Goal: Transaction & Acquisition: Register for event/course

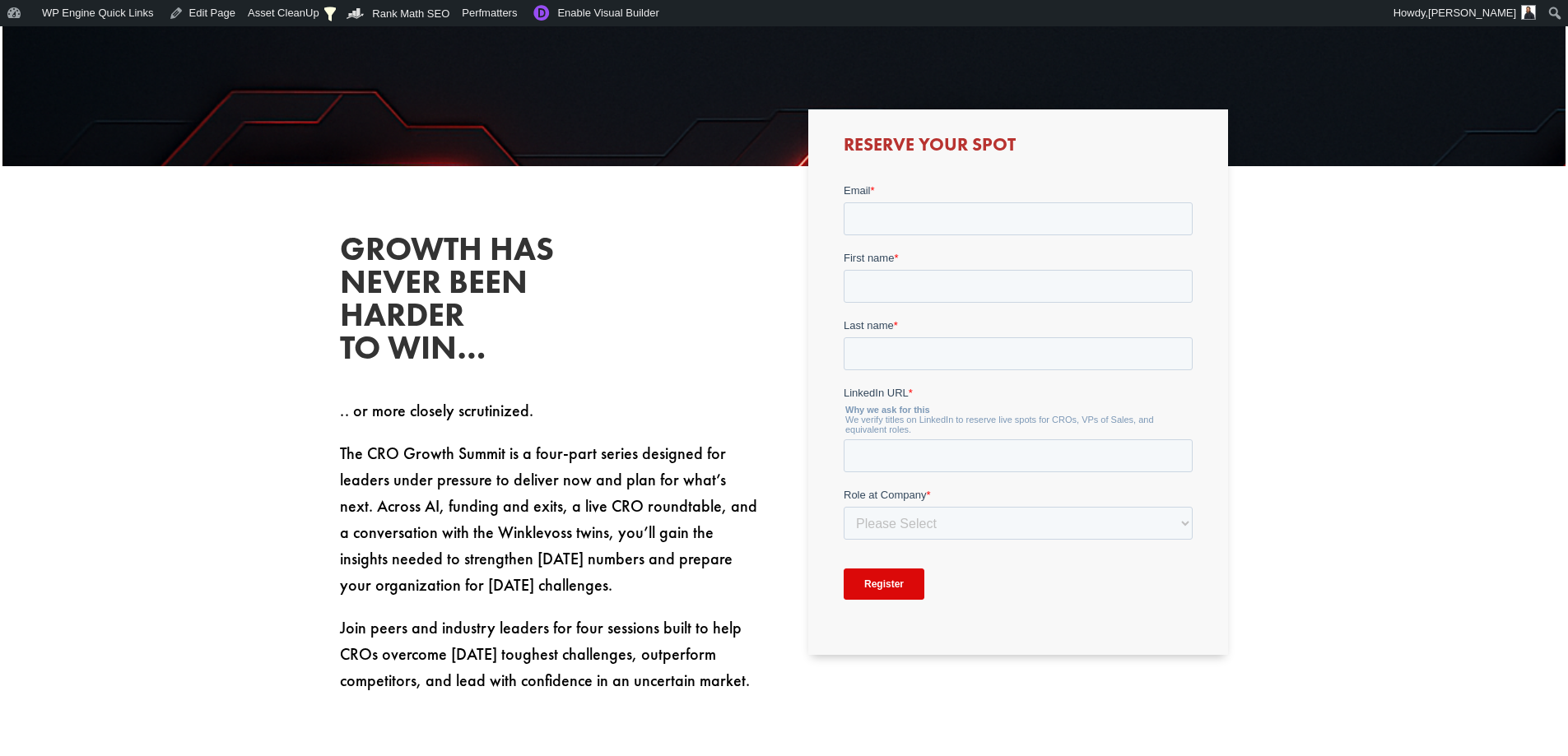
scroll to position [329, 0]
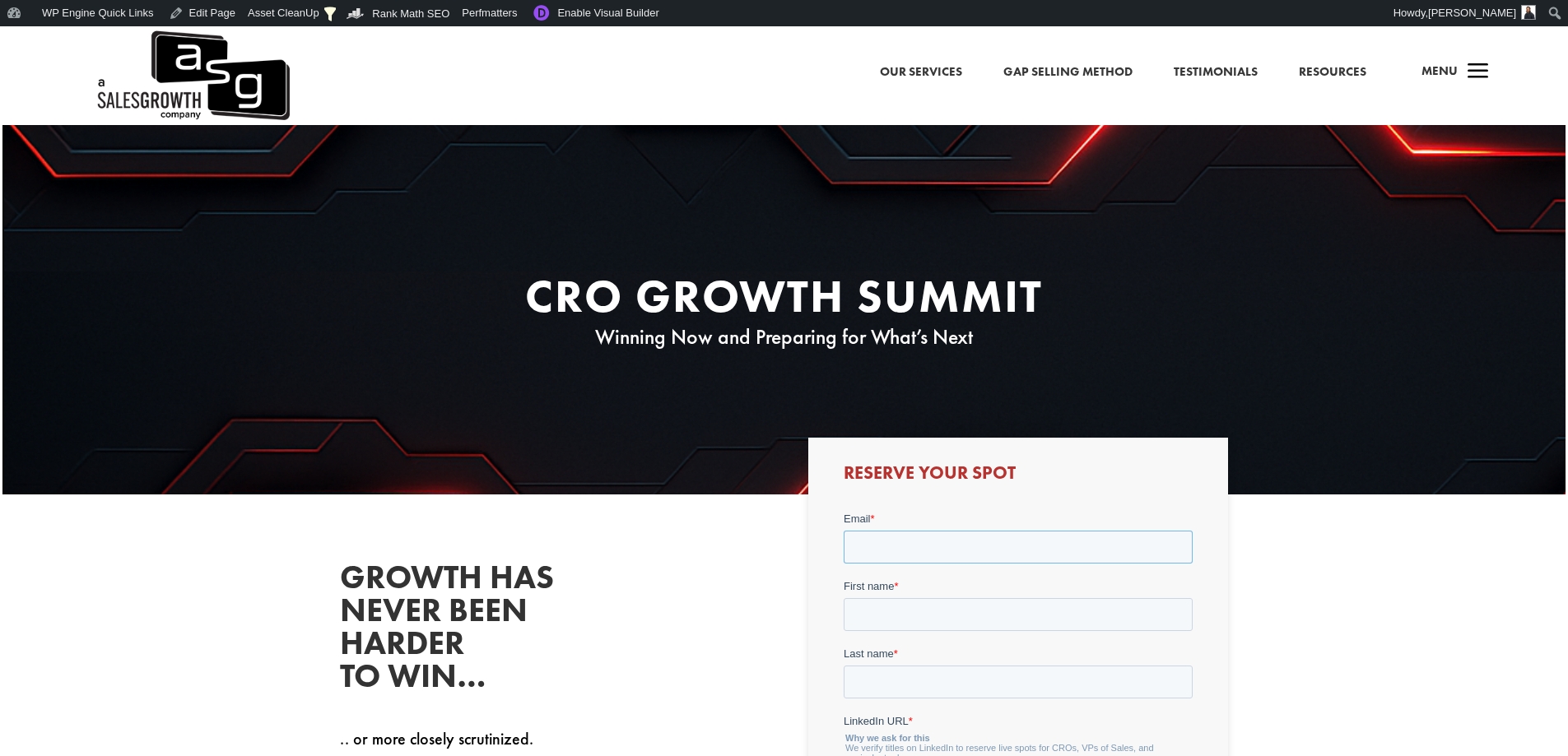
click at [1004, 539] on input "Email *" at bounding box center [1018, 547] width 349 height 33
type input "[PERSON_NAME][EMAIL_ADDRESS][DOMAIN_NAME]"
type input "[PERSON_NAME]"
type input "Finlay"
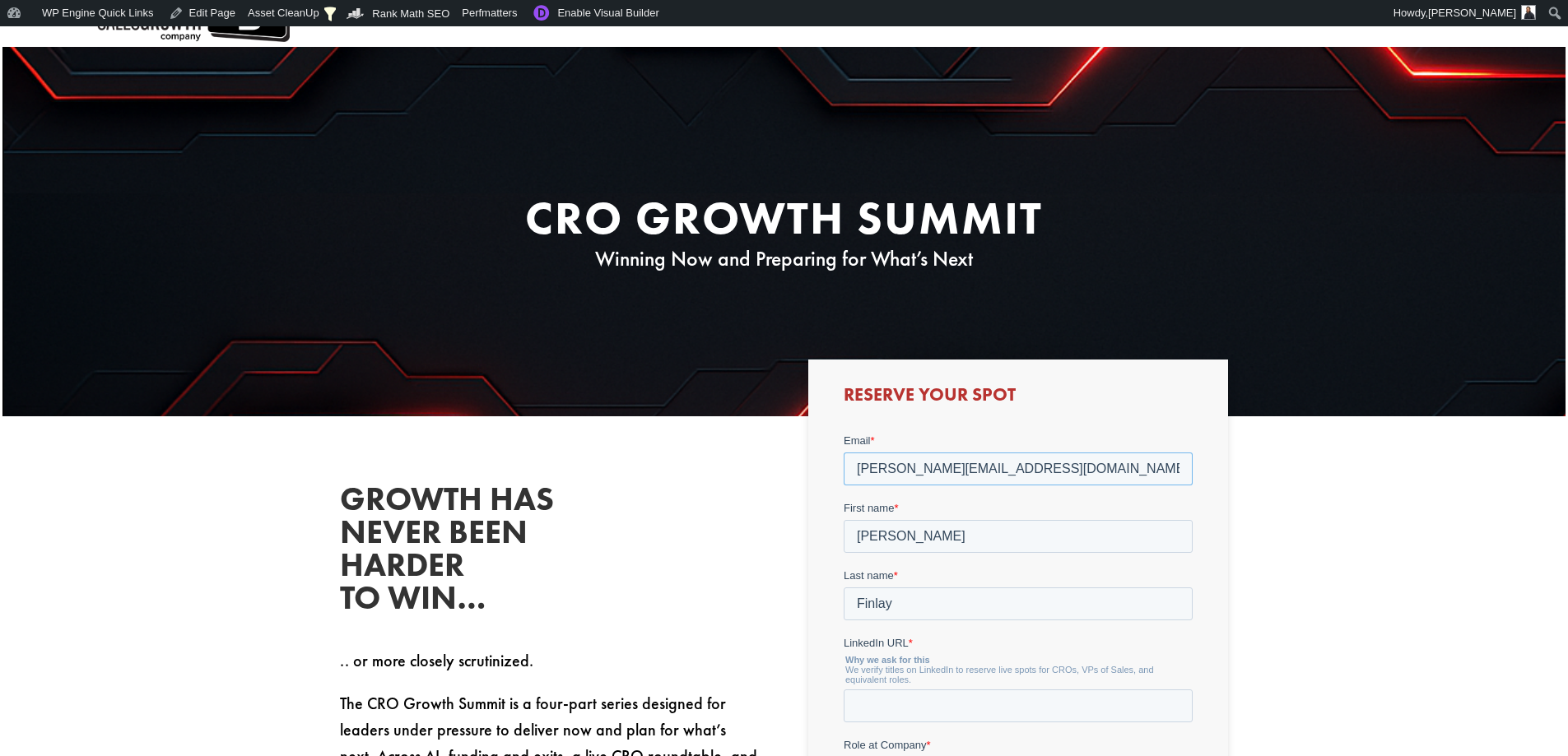
scroll to position [247, 0]
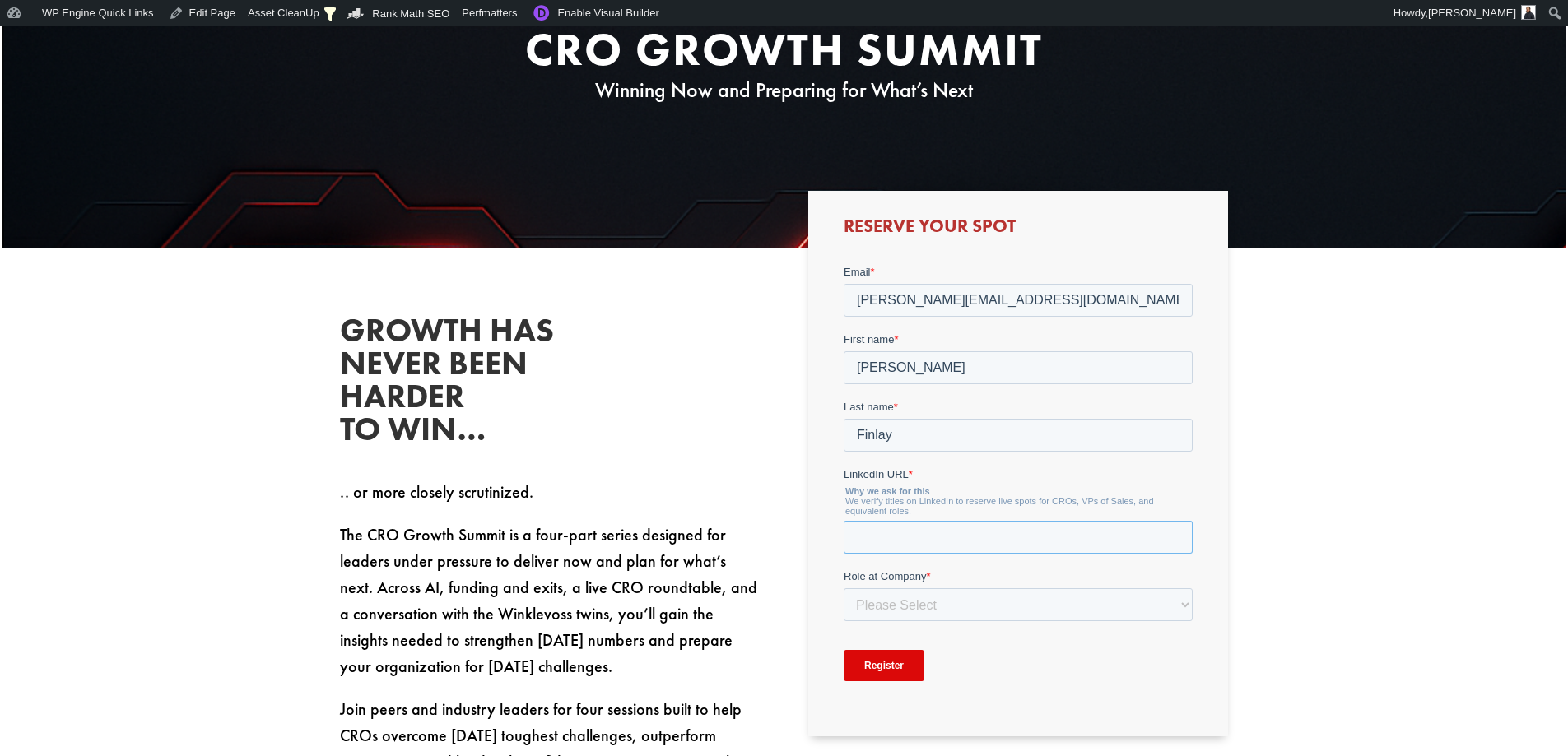
click at [986, 549] on input "LinkedIn URL *" at bounding box center [1018, 538] width 349 height 33
paste input "[URL][DOMAIN_NAME]"
type input "[URL][DOMAIN_NAME]"
click at [1028, 611] on select "Please Select C-Level (CRO, CSO, etc) Senior Leadership (VP of Sales, VP of Ena…" at bounding box center [1018, 604] width 349 height 33
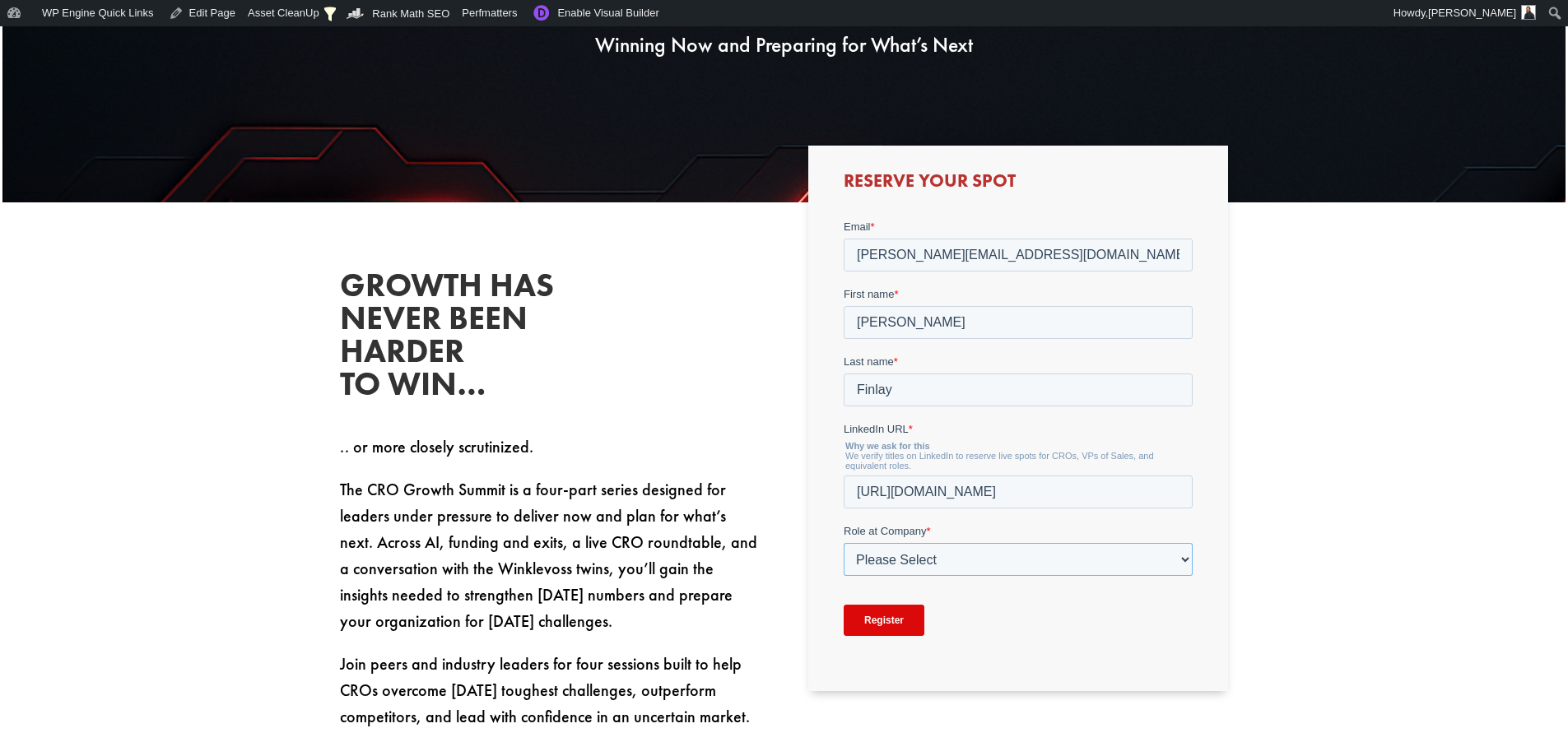
scroll to position [329, 0]
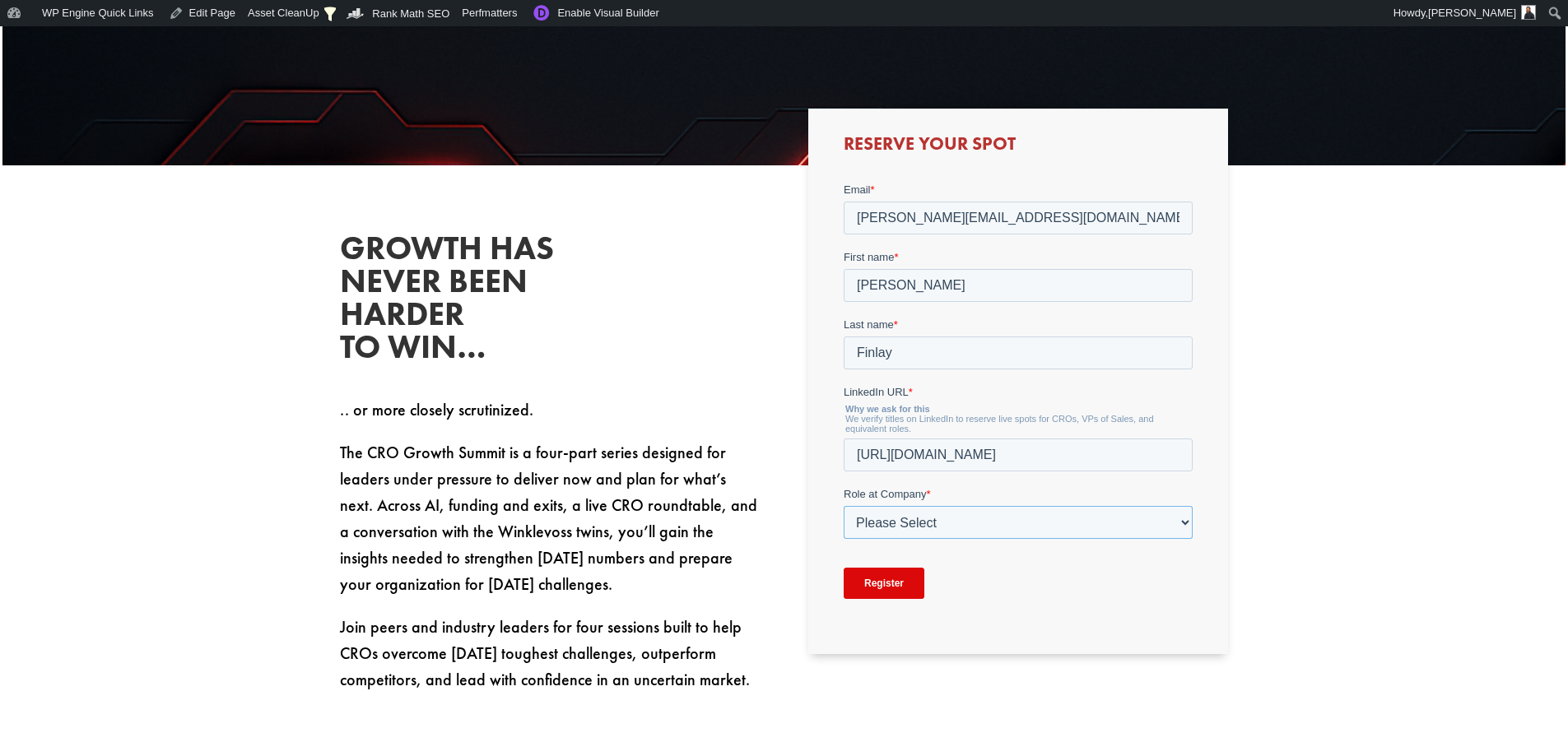
click at [1108, 521] on select "Please Select C-Level (CRO, CSO, etc) Senior Leadership (VP of Sales, VP of Ena…" at bounding box center [1018, 523] width 349 height 33
select select "Other"
click at [844, 506] on select "Please Select C-Level (CRO, CSO, etc) Senior Leadership (VP of Sales, VP of Ena…" at bounding box center [1018, 523] width 349 height 33
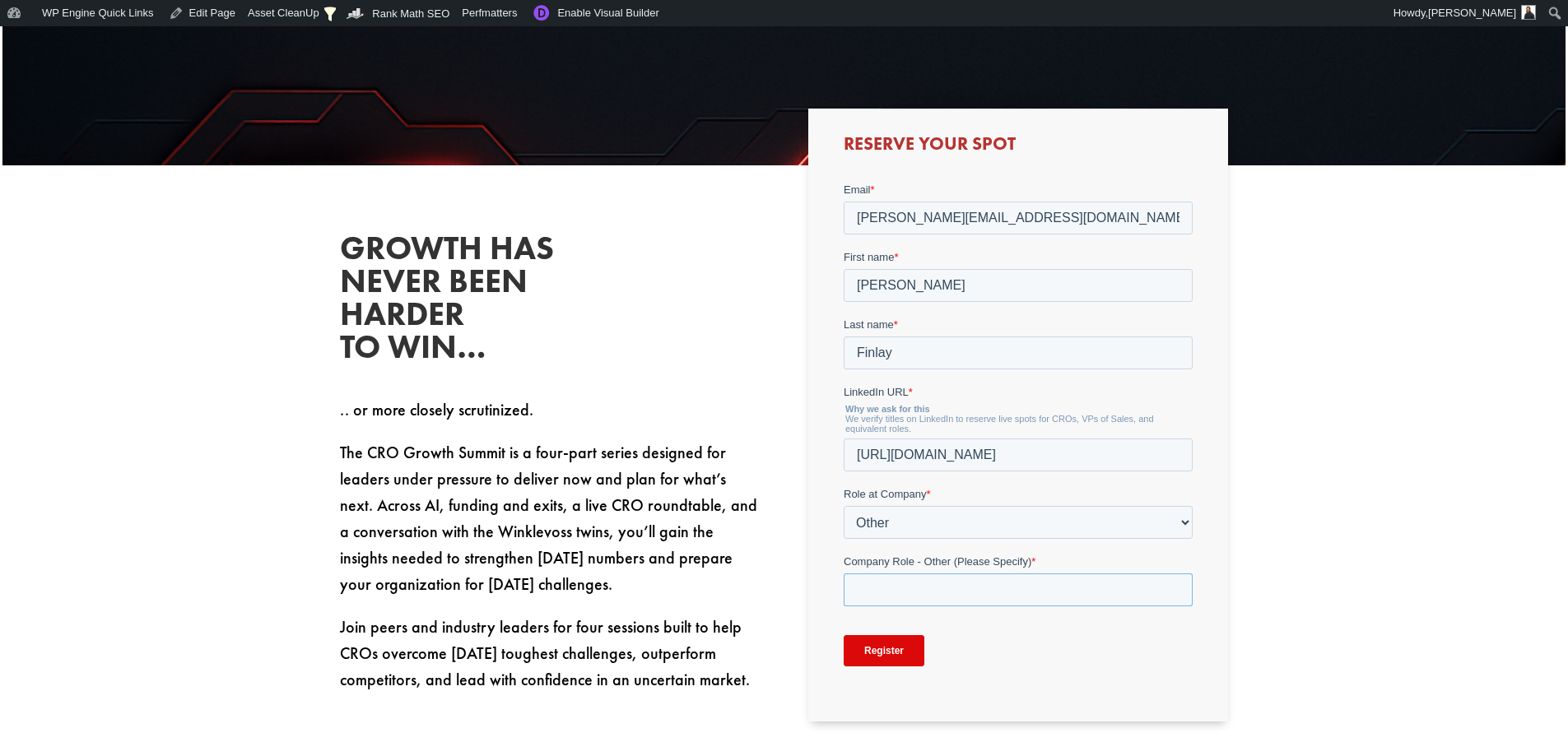
click at [925, 588] on input "Company Role - Other (Please Specify) *" at bounding box center [1018, 590] width 349 height 33
type input "Marketing"
click at [893, 650] on input "Register" at bounding box center [884, 651] width 81 height 31
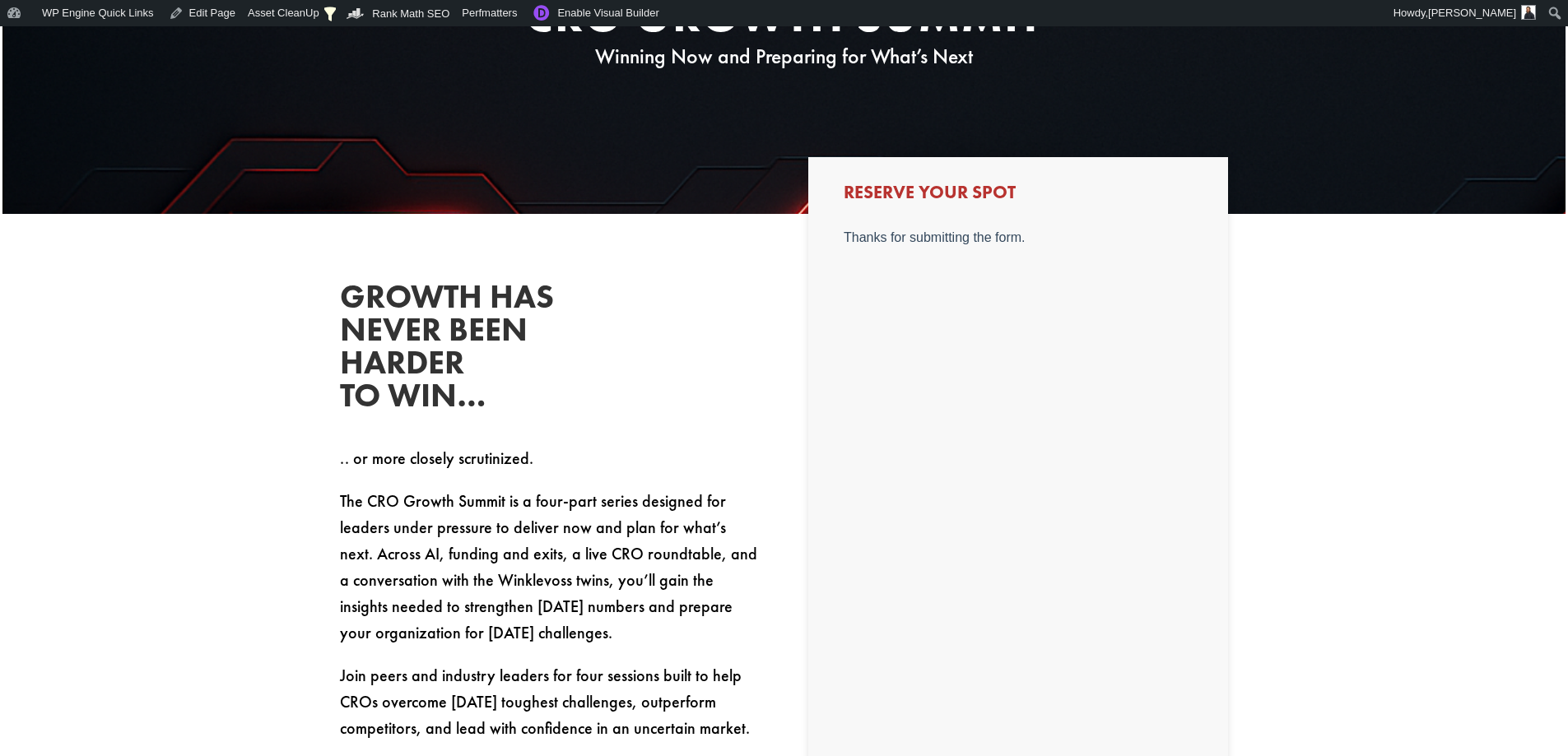
scroll to position [0, 0]
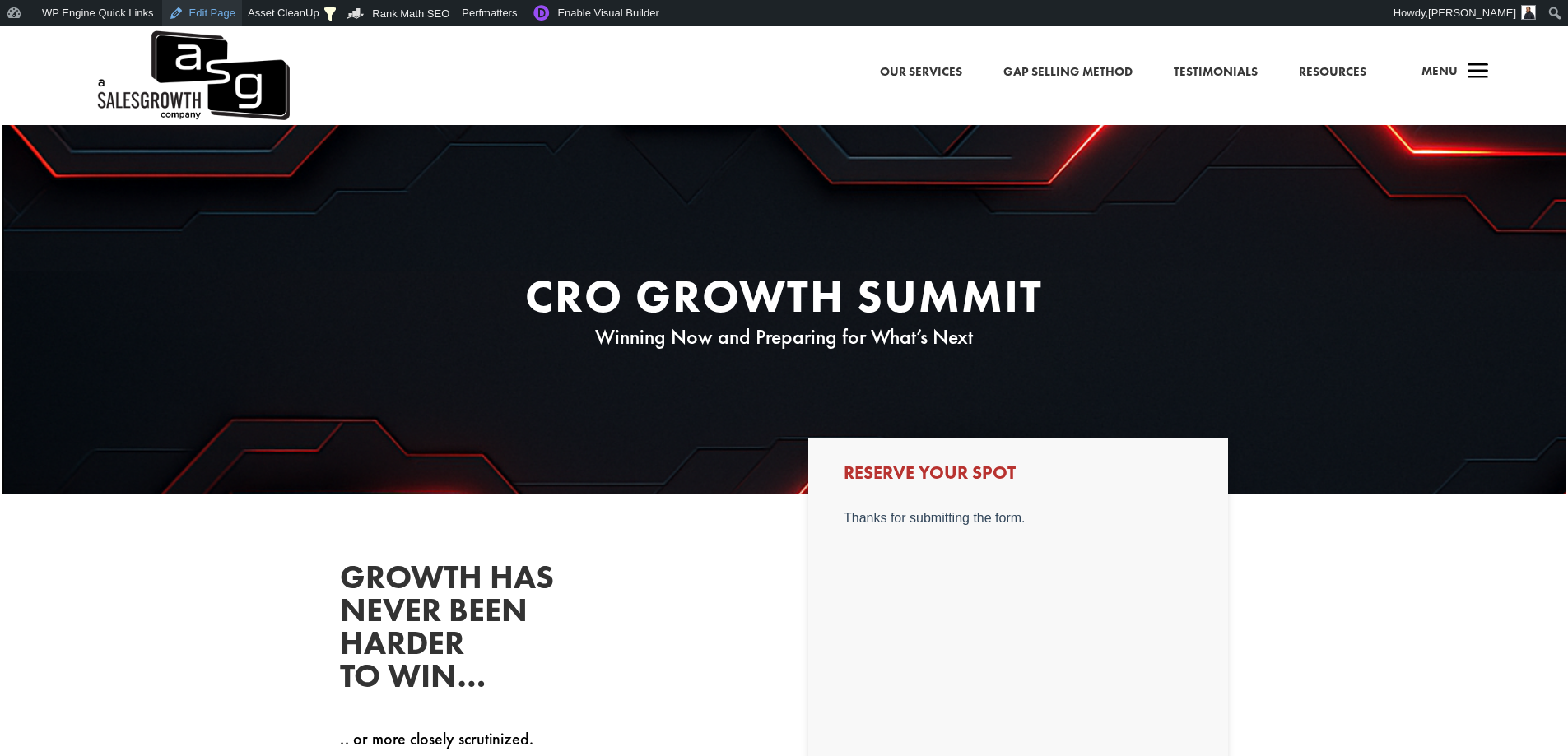
click at [194, 7] on link "Edit Page" at bounding box center [202, 13] width 80 height 26
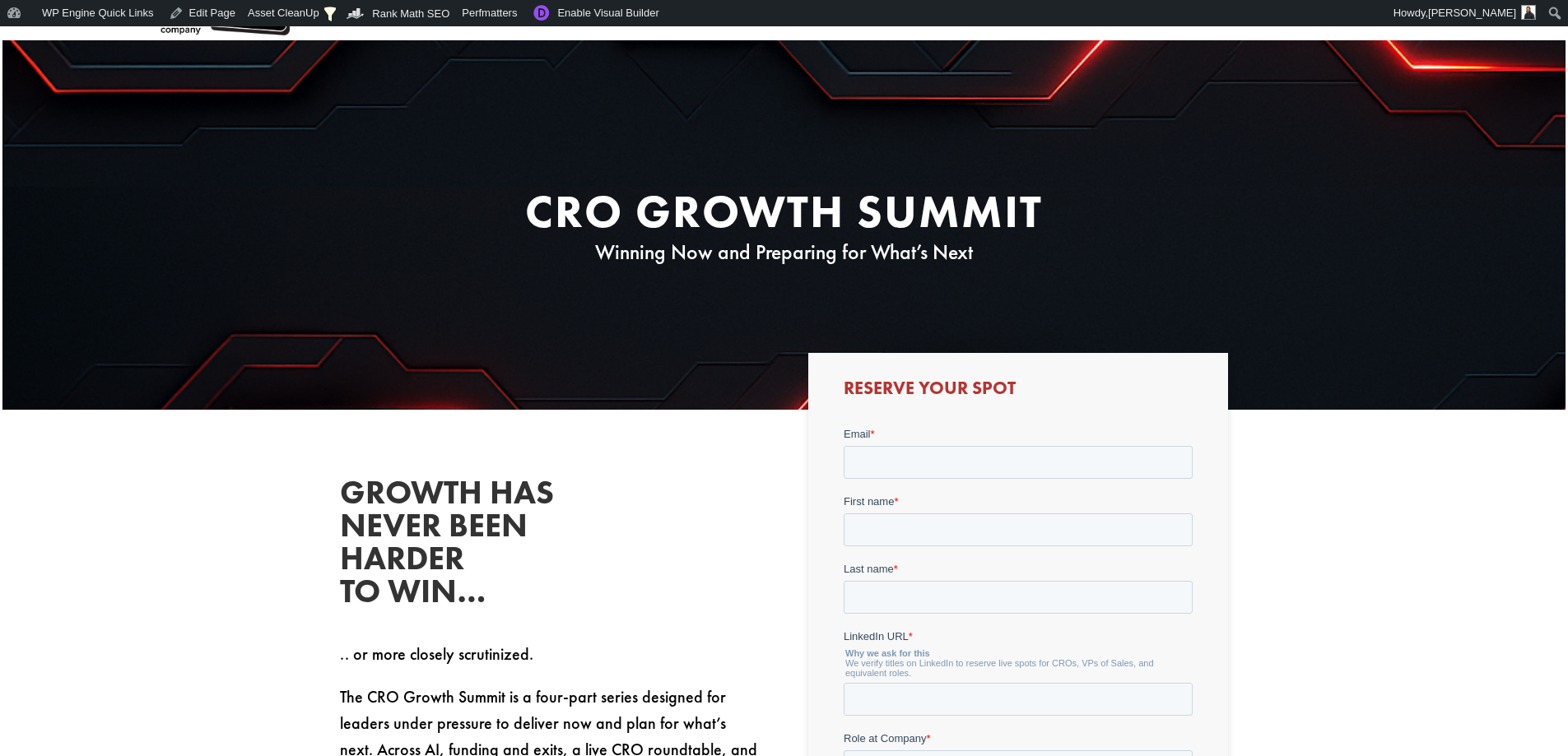
scroll to position [165, 0]
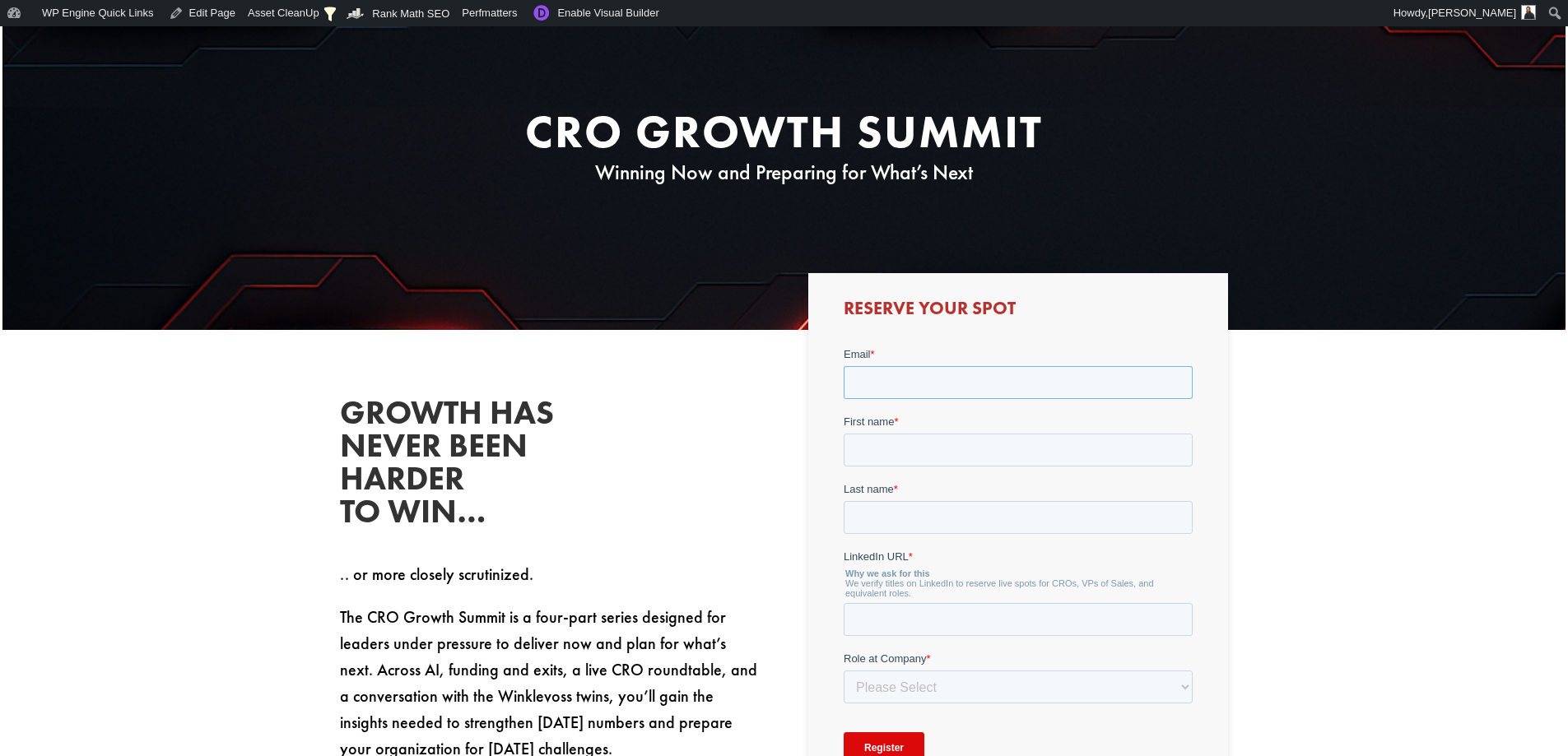
click at [998, 375] on input "Email *" at bounding box center [1018, 382] width 349 height 33
type input "[PERSON_NAME][EMAIL_ADDRESS][DOMAIN_NAME]"
type input "[PERSON_NAME]"
type input "Finlay"
click at [963, 616] on input "LinkedIn URL *" at bounding box center [1018, 620] width 349 height 33
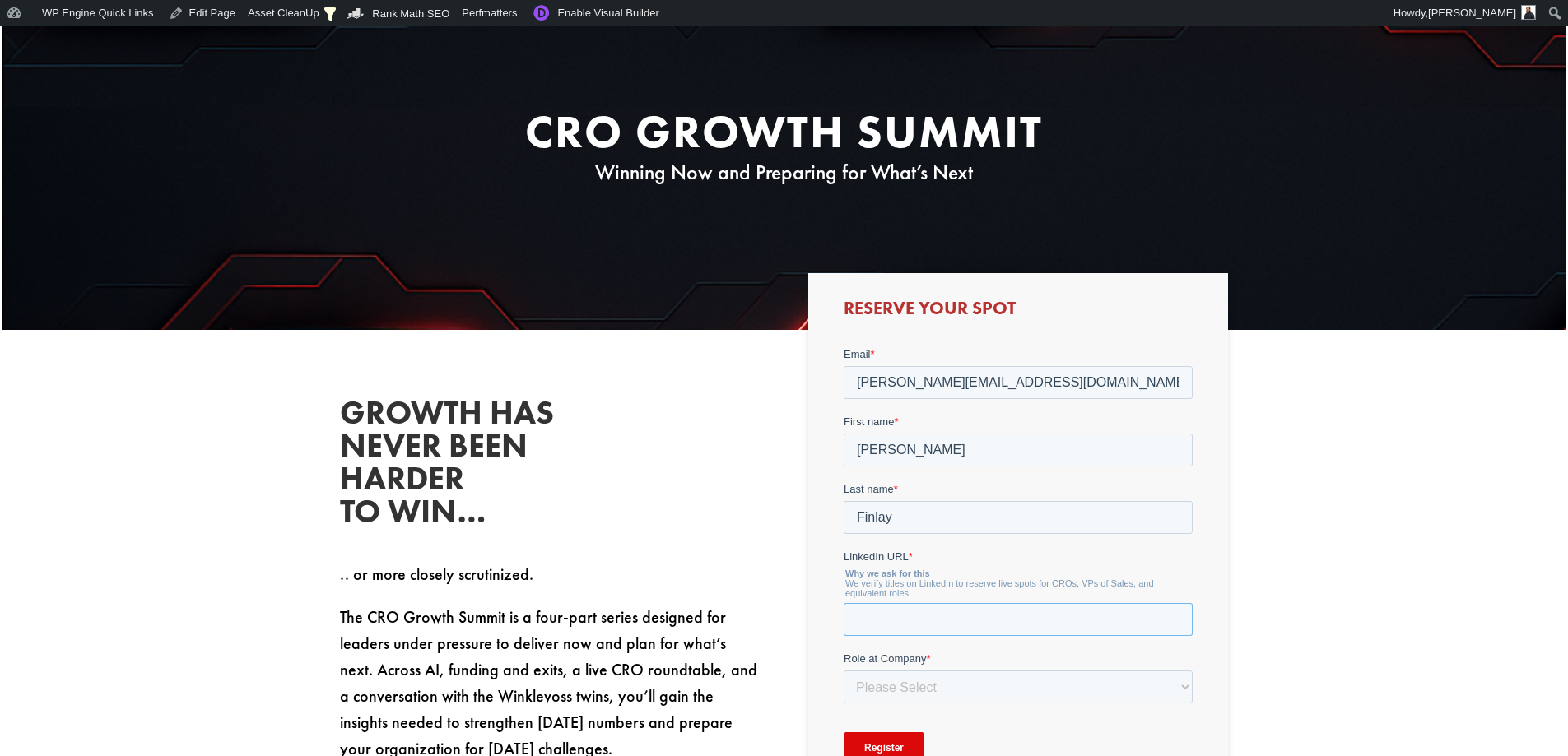
type input "[URL][DOMAIN_NAME]"
click at [972, 676] on select "Please Select C-Level (CRO, CSO, etc) Senior Leadership (VP of Sales, VP of Ena…" at bounding box center [1018, 687] width 349 height 33
select select "Other"
click at [844, 670] on select "Please Select C-Level (CRO, CSO, etc) Senior Leadership (VP of Sales, VP of Ena…" at bounding box center [1018, 687] width 349 height 33
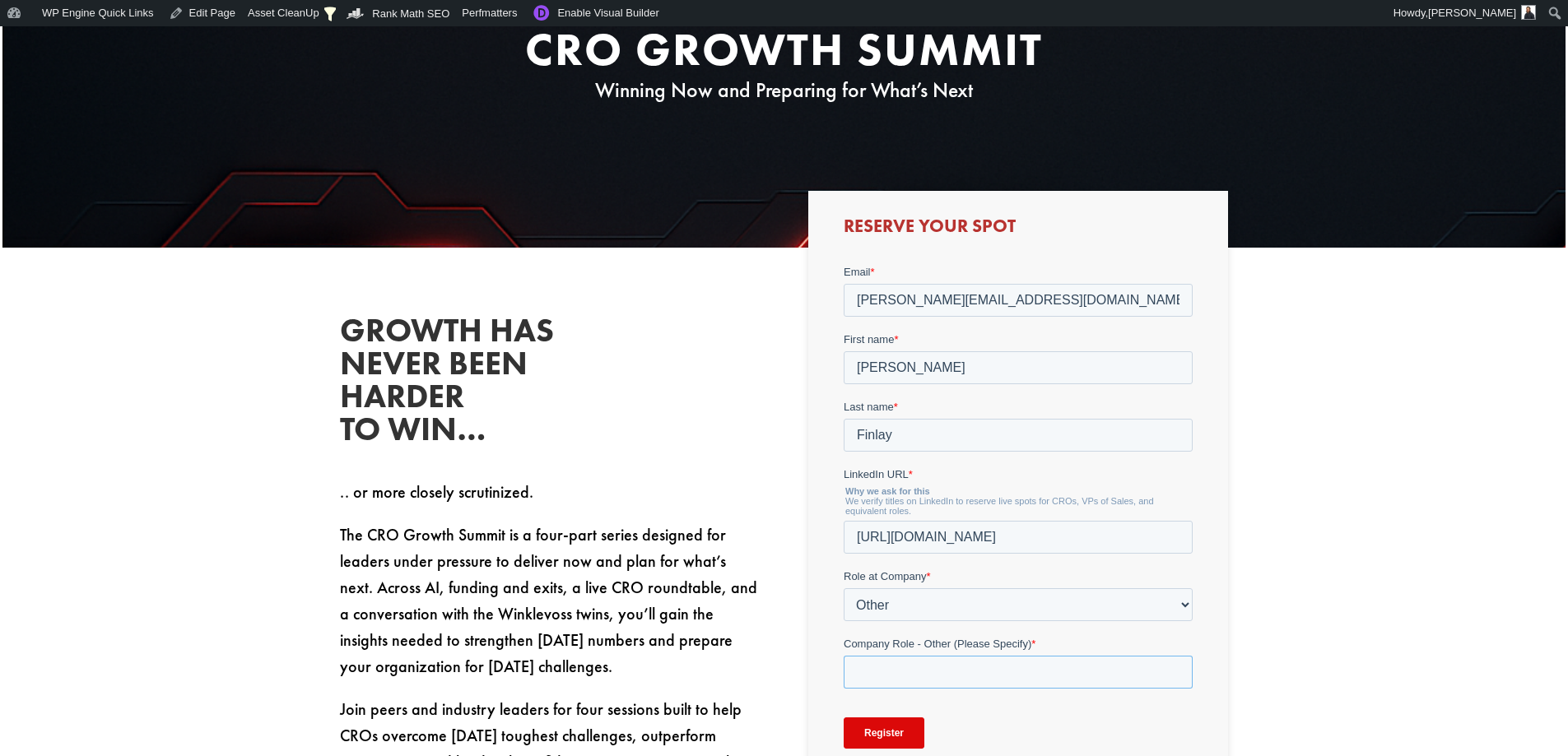
click at [957, 679] on input "Company Role - Other (Please Specify) *" at bounding box center [1018, 672] width 349 height 33
type input "Marketing"
click at [891, 736] on input "Register" at bounding box center [884, 733] width 81 height 31
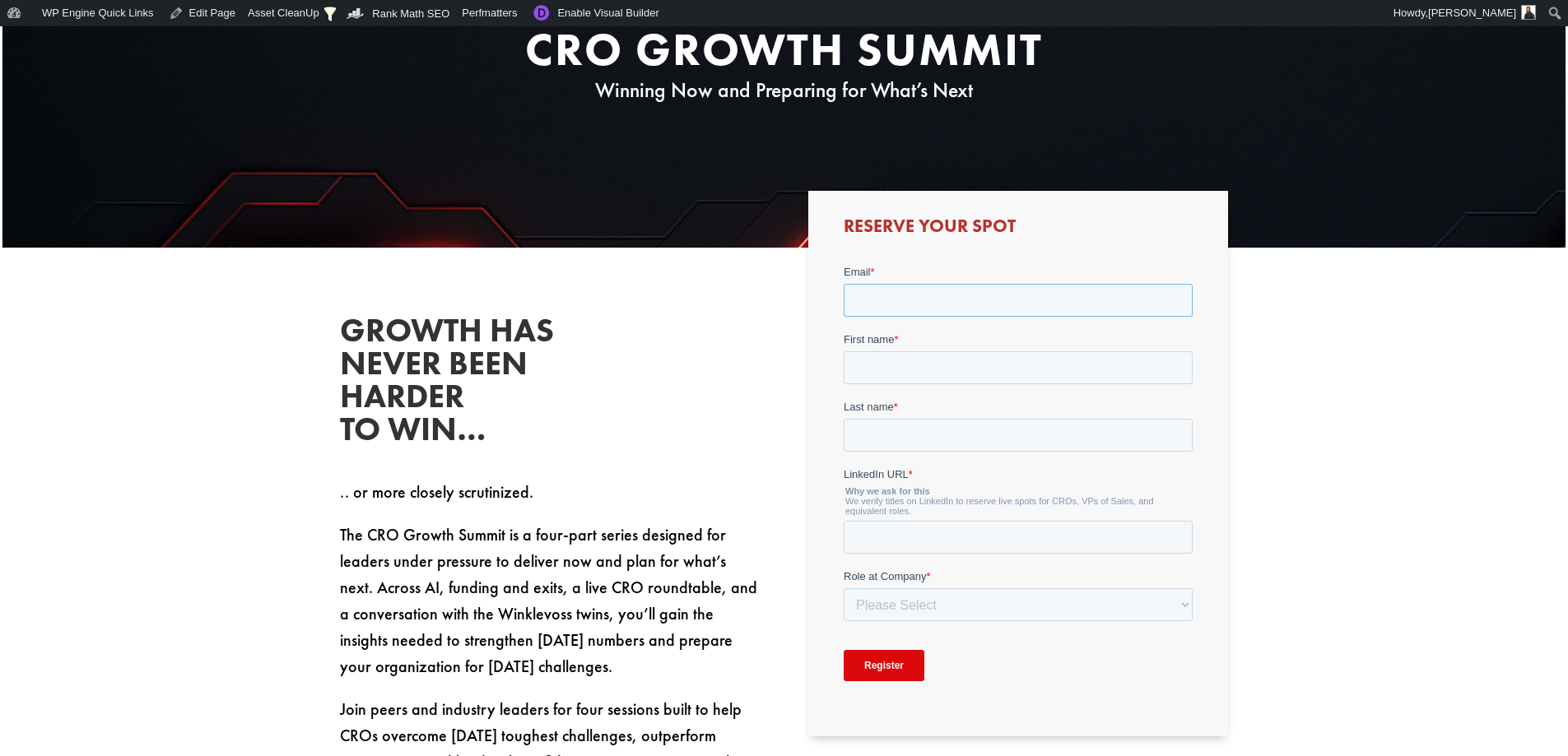
click at [935, 302] on input "Email *" at bounding box center [1018, 300] width 349 height 33
type input "[PERSON_NAME][EMAIL_ADDRESS][DOMAIN_NAME]"
type input "[PERSON_NAME]"
type input "Finlay"
click at [1012, 527] on input "LinkedIn URL *" at bounding box center [1018, 538] width 349 height 33
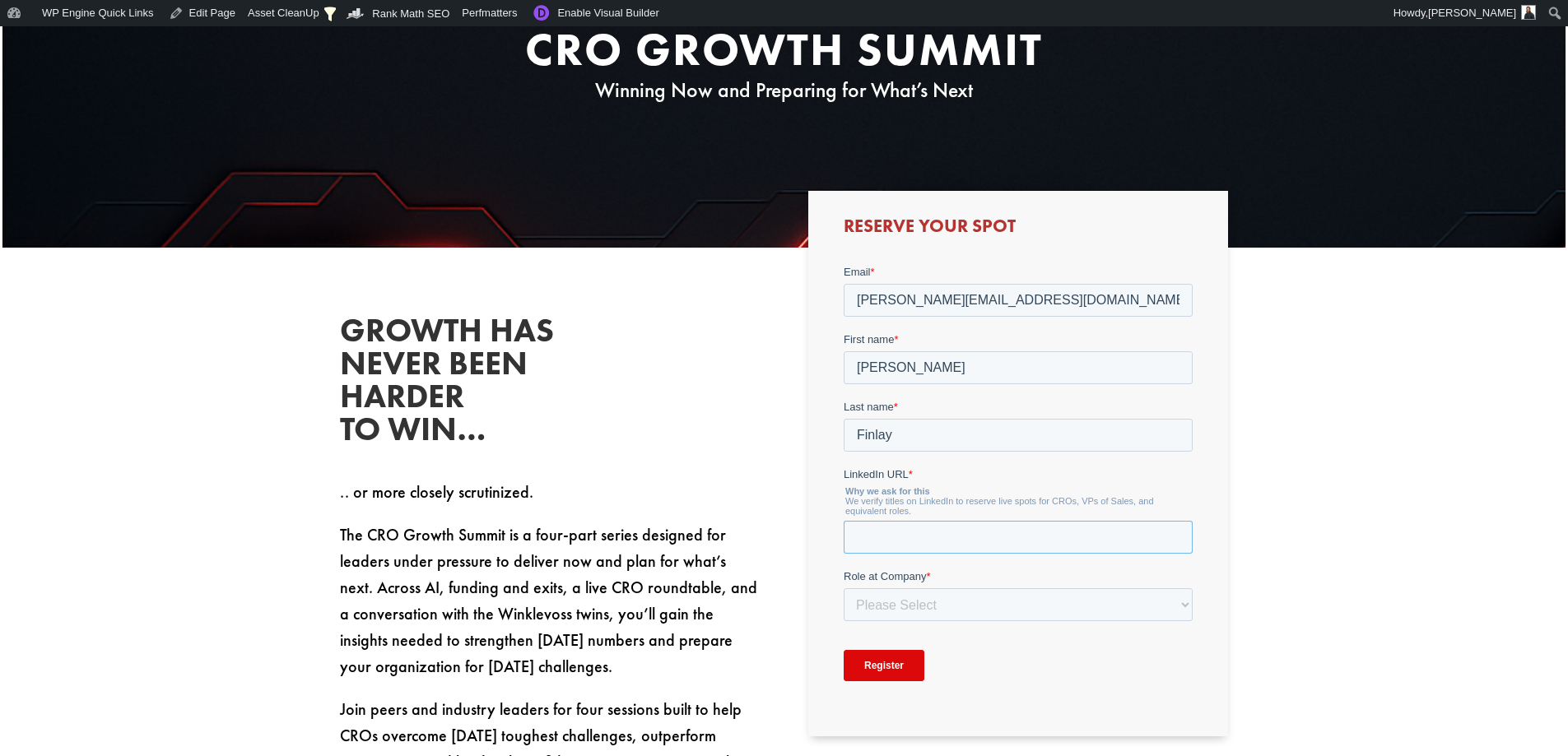
type input "[URL][DOMAIN_NAME]"
click at [996, 611] on select "Please Select C-Level (CRO, CSO, etc) Senior Leadership (VP of Sales, VP of Ena…" at bounding box center [1018, 604] width 349 height 33
select select "Other"
click at [844, 588] on select "Please Select C-Level (CRO, CSO, etc) Senior Leadership (VP of Sales, VP of Ena…" at bounding box center [1018, 604] width 349 height 33
click at [970, 662] on input "Company Role - Other (Please Specify) *" at bounding box center [1018, 672] width 349 height 33
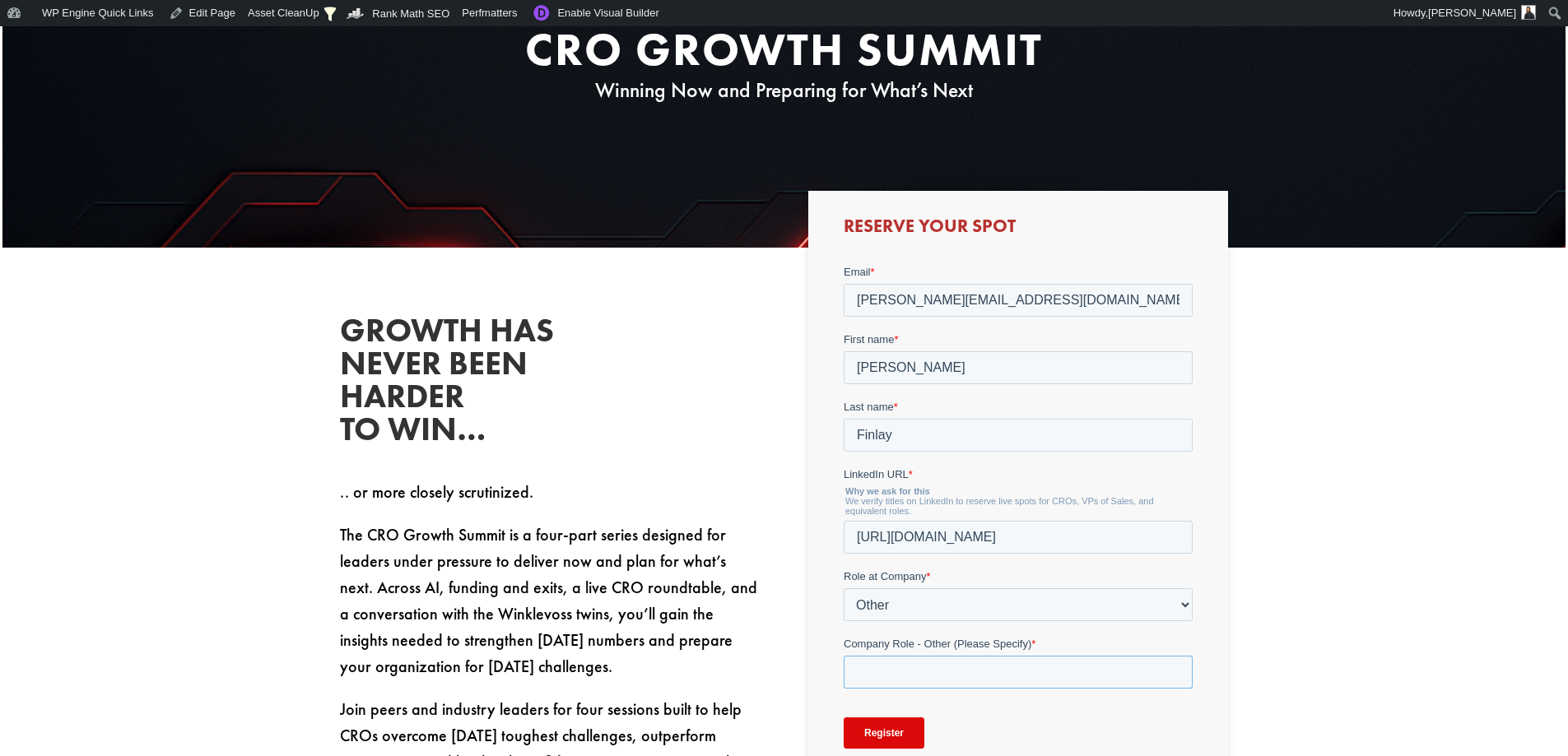
type input "Marketing"
click at [884, 731] on input "Register" at bounding box center [884, 733] width 81 height 31
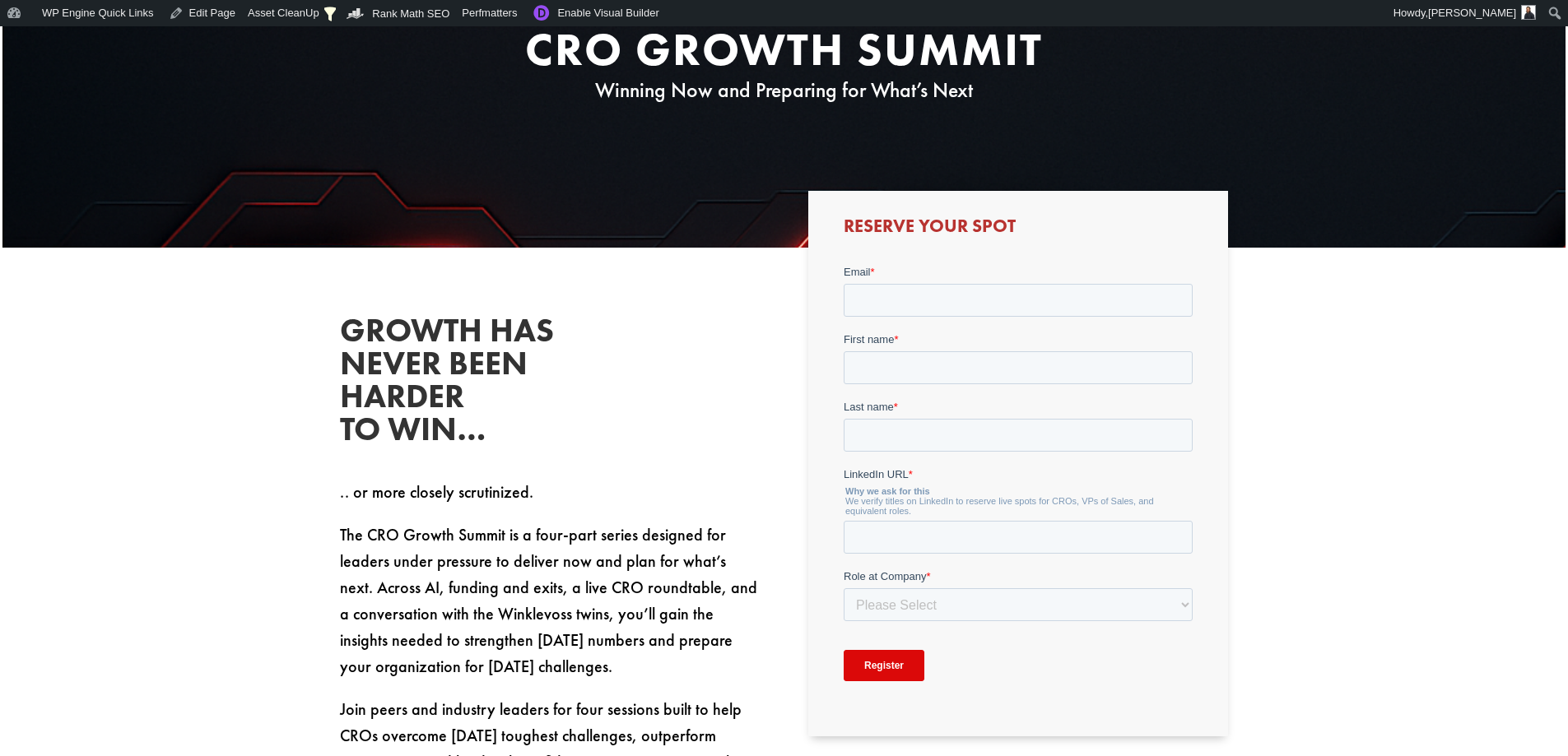
type input "[PERSON_NAME][EMAIL_ADDRESS][DOMAIN_NAME]"
type input "[PERSON_NAME]"
type input "Finlay"
click at [970, 538] on input "LinkedIn URL *" at bounding box center [1018, 538] width 349 height 33
type input "[URL][DOMAIN_NAME]"
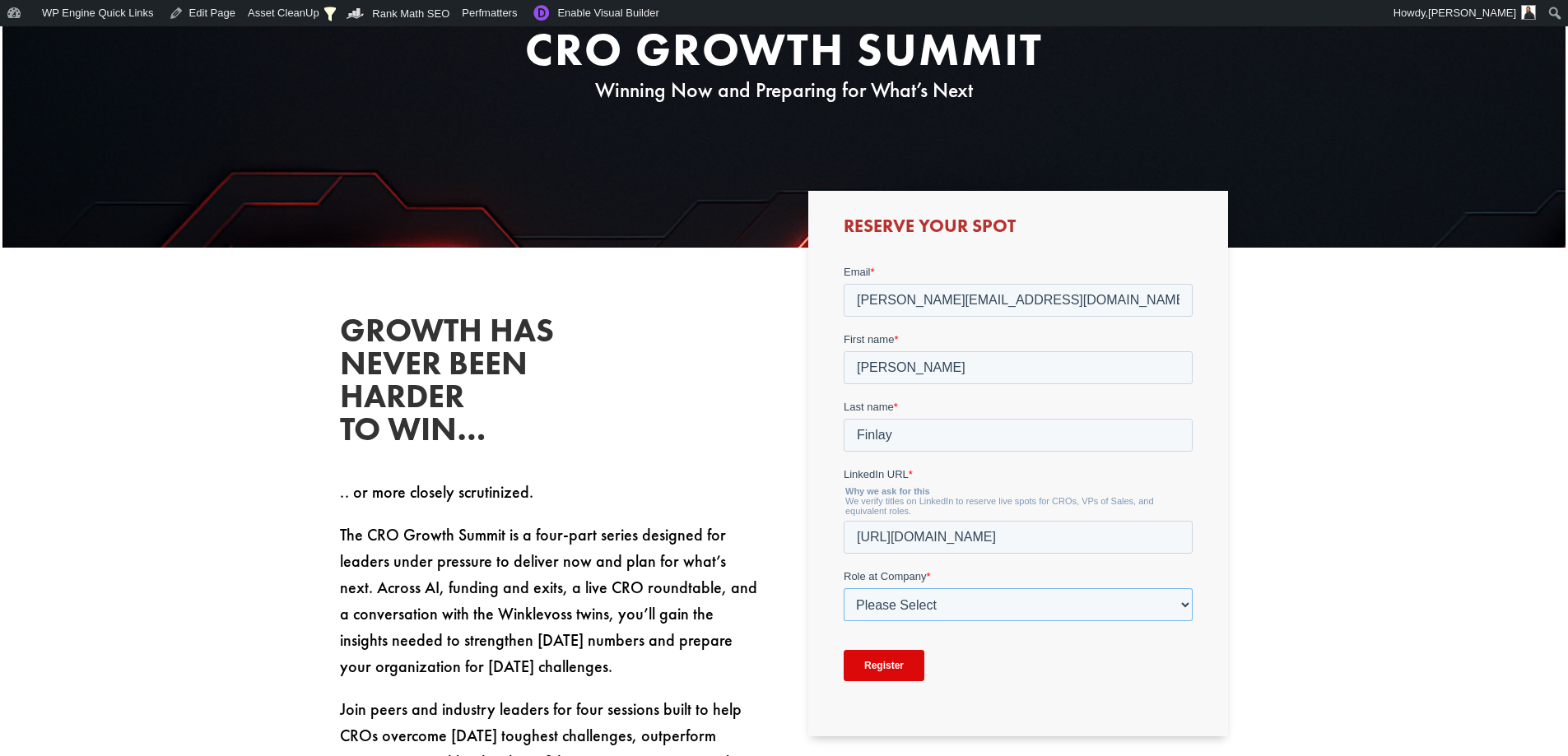
click at [992, 609] on select "Please Select C-Level (CRO, CSO, etc) Senior Leadership (VP of Sales, VP of Ena…" at bounding box center [1018, 604] width 349 height 33
select select "Other"
click at [844, 588] on select "Please Select C-Level (CRO, CSO, etc) Senior Leadership (VP of Sales, VP of Ena…" at bounding box center [1018, 604] width 349 height 33
click at [970, 677] on input "Company Role - Other (Please Specify) *" at bounding box center [1018, 672] width 349 height 33
type input "Marketing"
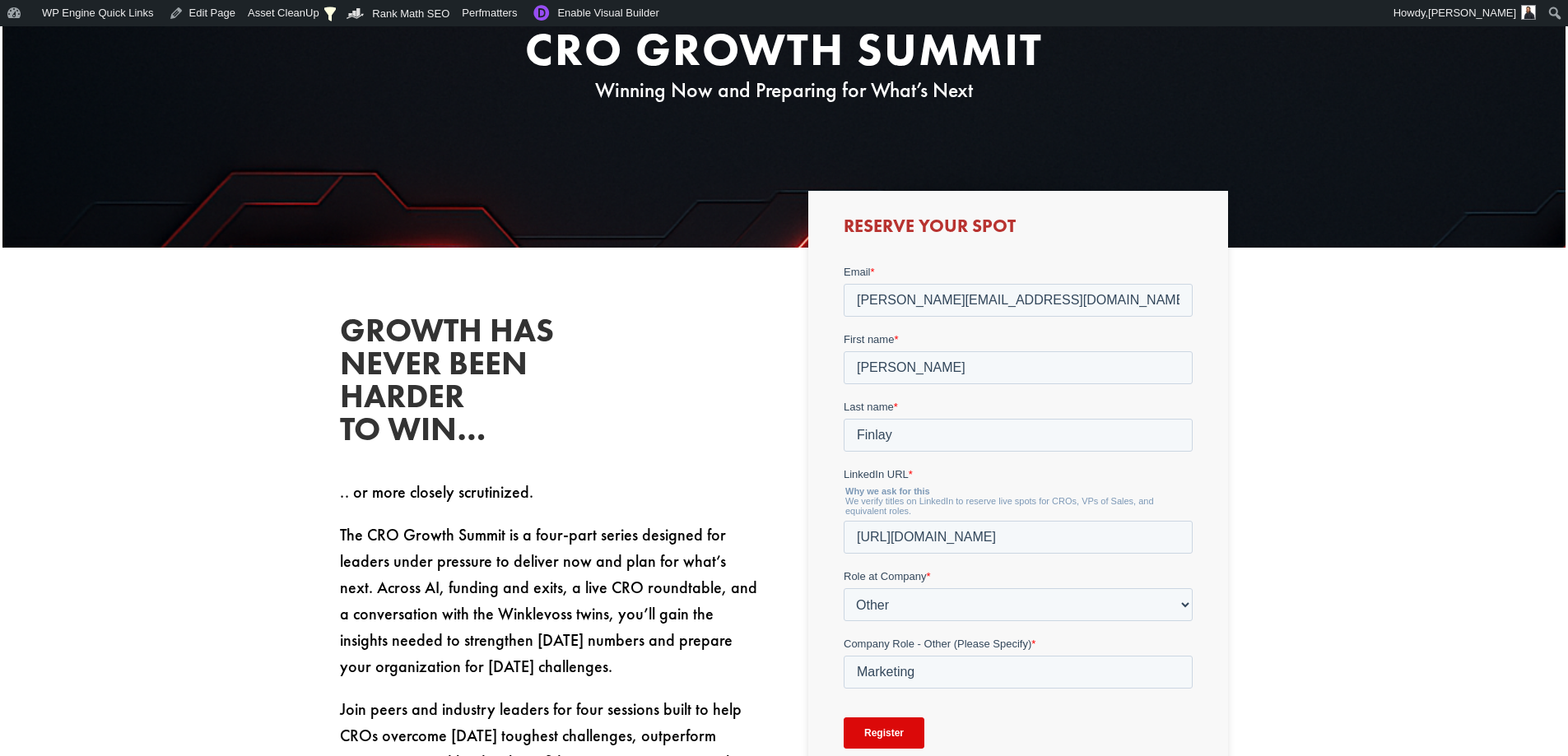
click at [897, 727] on input "Register" at bounding box center [884, 733] width 81 height 31
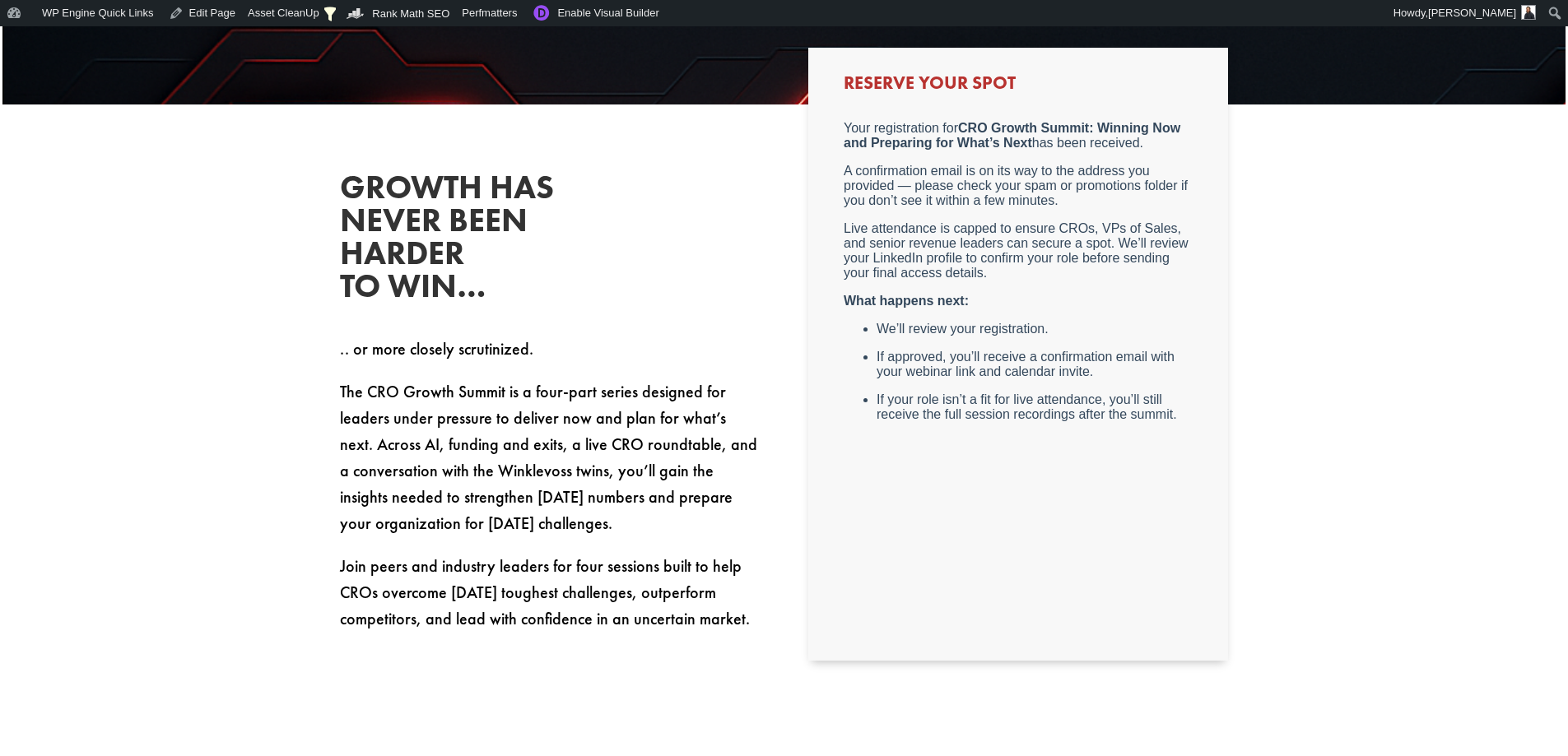
scroll to position [658, 0]
